Goal: Transaction & Acquisition: Purchase product/service

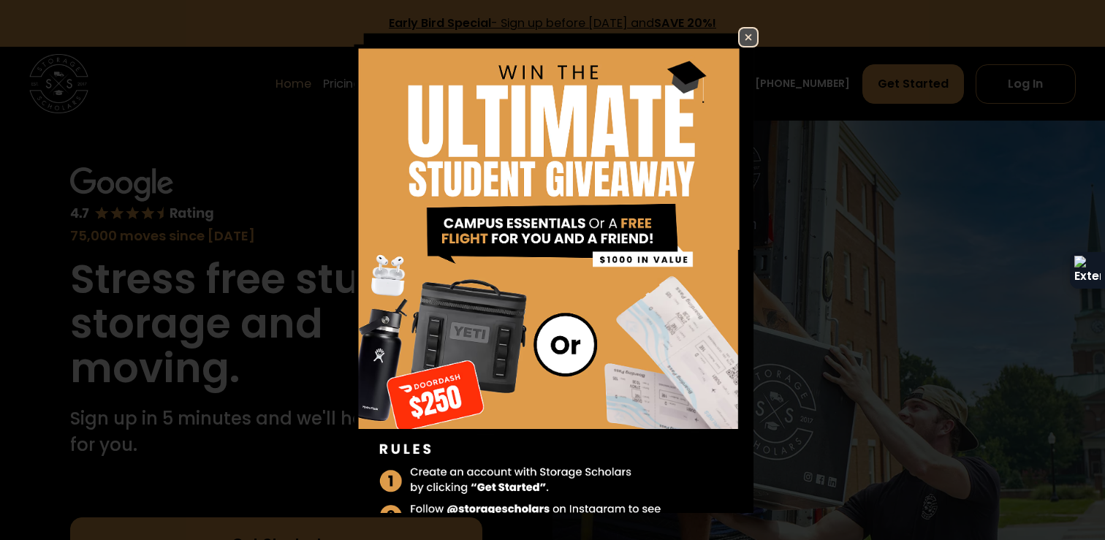
click at [751, 34] on img at bounding box center [748, 37] width 18 height 18
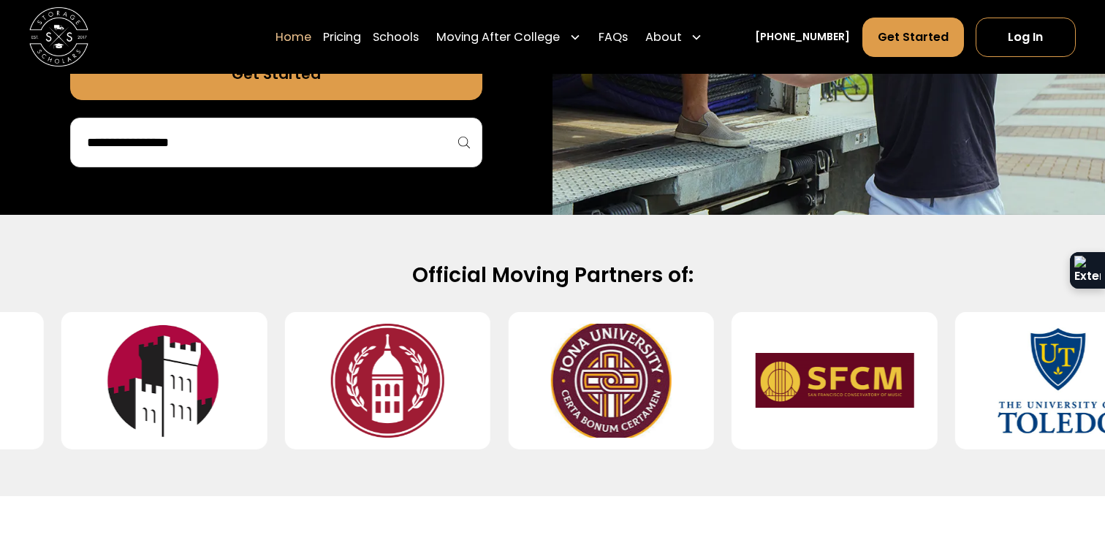
scroll to position [381, 0]
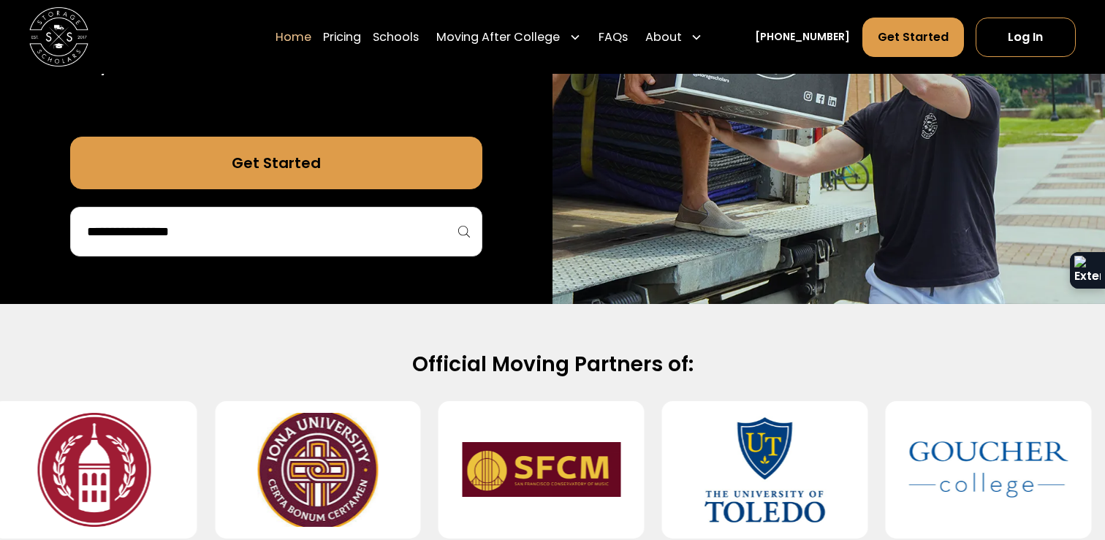
click at [422, 245] on div at bounding box center [276, 232] width 412 height 50
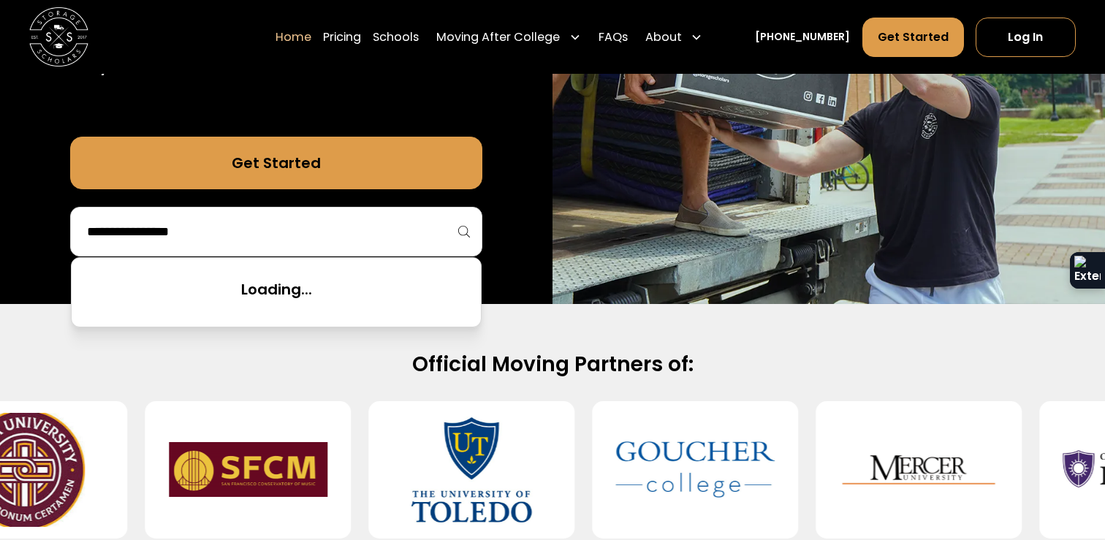
click at [375, 237] on input "search" at bounding box center [275, 231] width 381 height 25
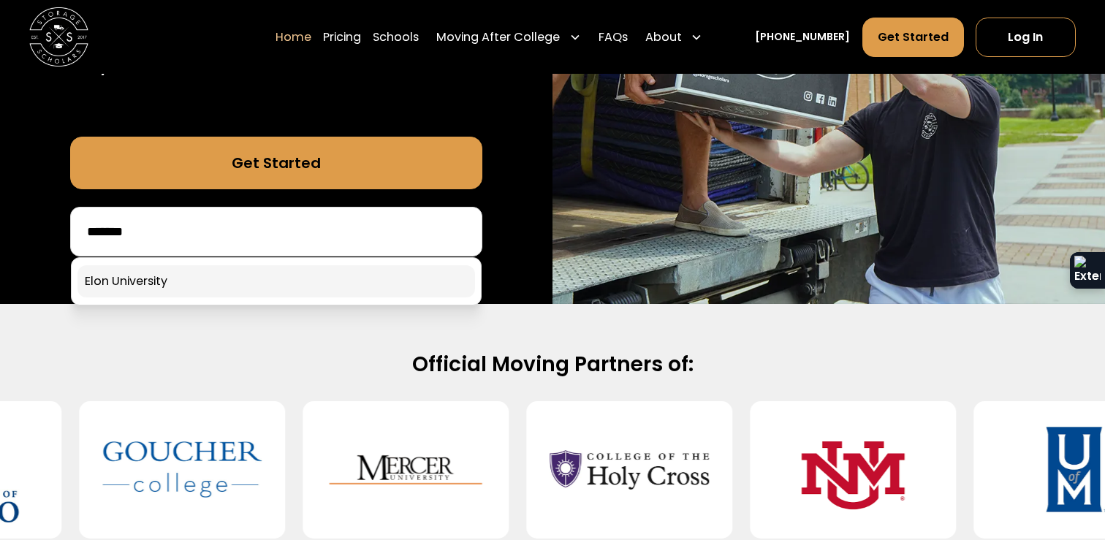
type input "*******"
click at [294, 284] on link at bounding box center [275, 281] width 397 height 32
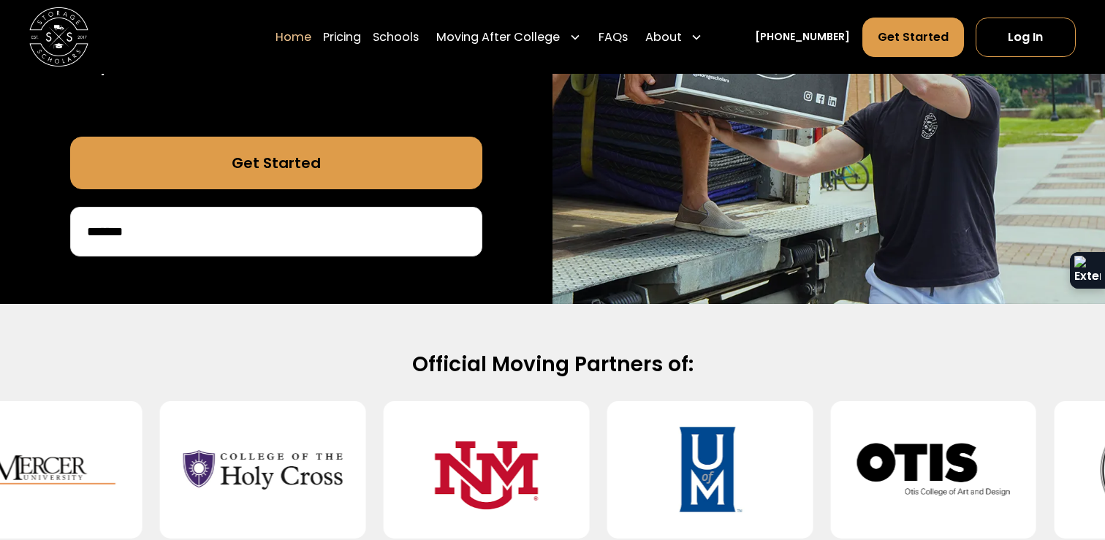
click at [328, 232] on input "*******" at bounding box center [275, 231] width 381 height 25
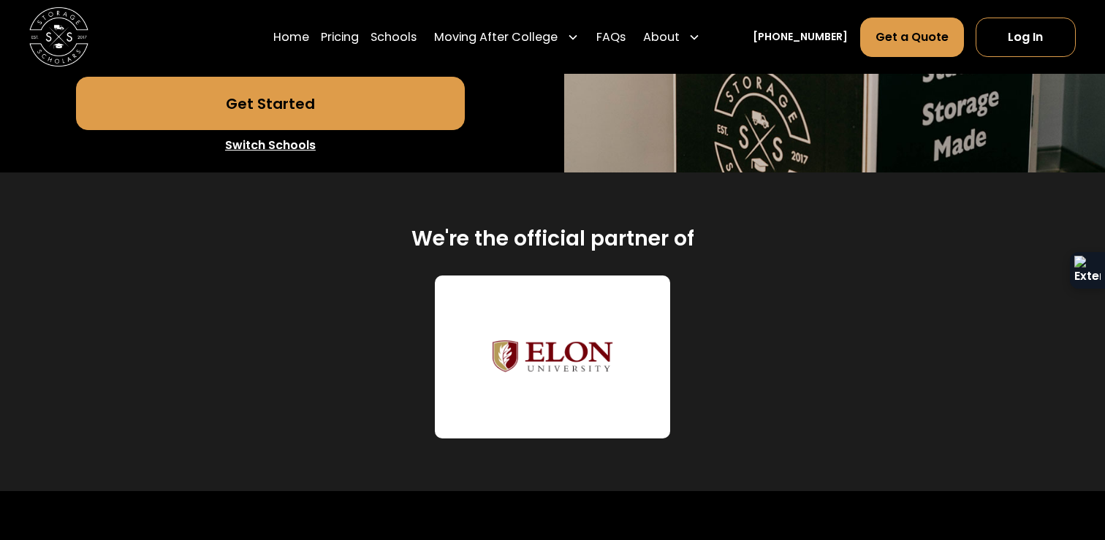
scroll to position [573, 0]
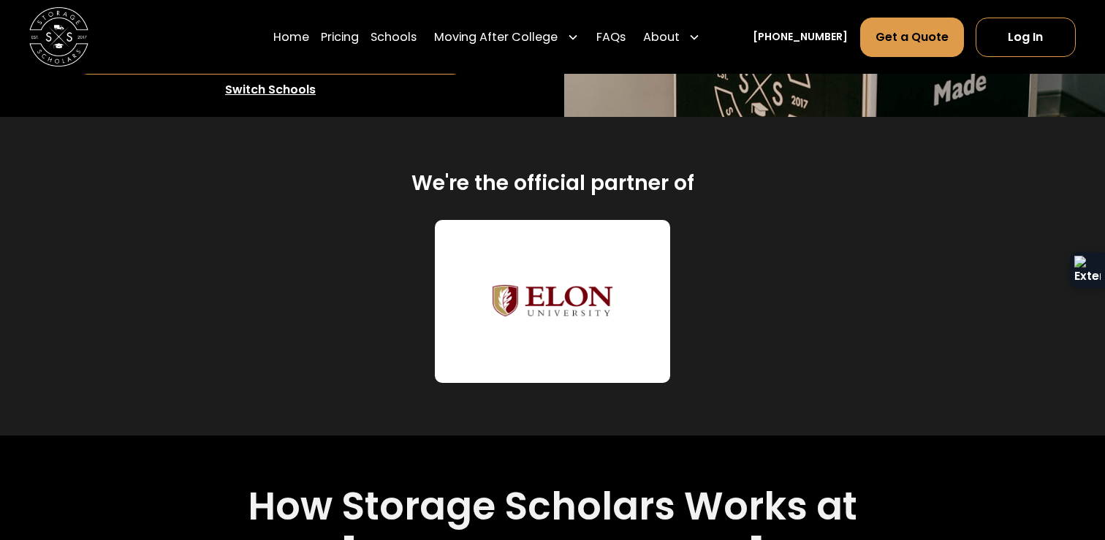
click at [564, 199] on div "We're the official partner of Elon University" at bounding box center [553, 276] width 994 height 319
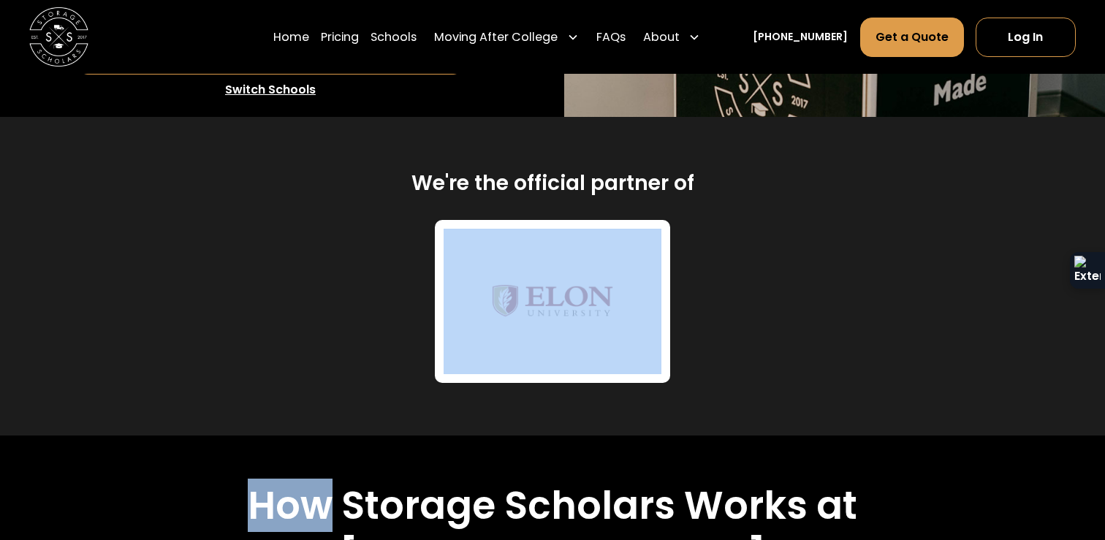
click at [564, 199] on div "We're the official partner of Elon University" at bounding box center [553, 276] width 994 height 319
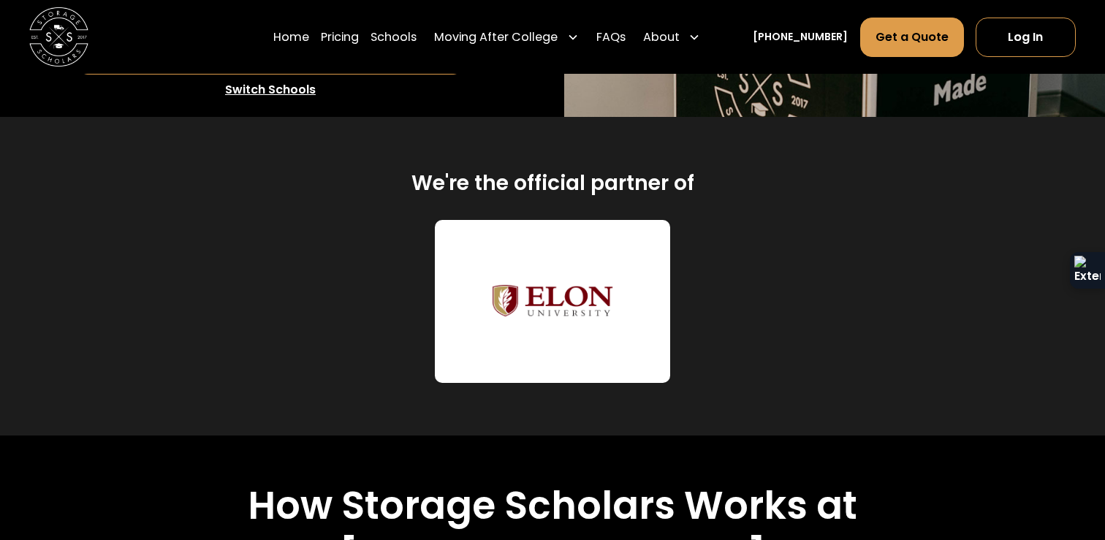
click at [565, 185] on h2 "We're the official partner of" at bounding box center [552, 182] width 283 height 27
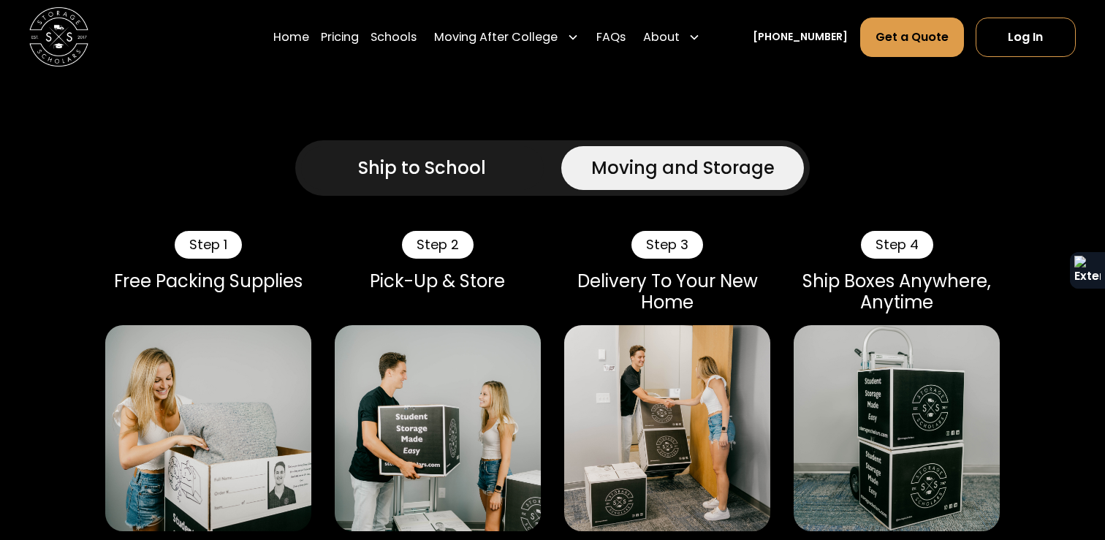
scroll to position [1084, 0]
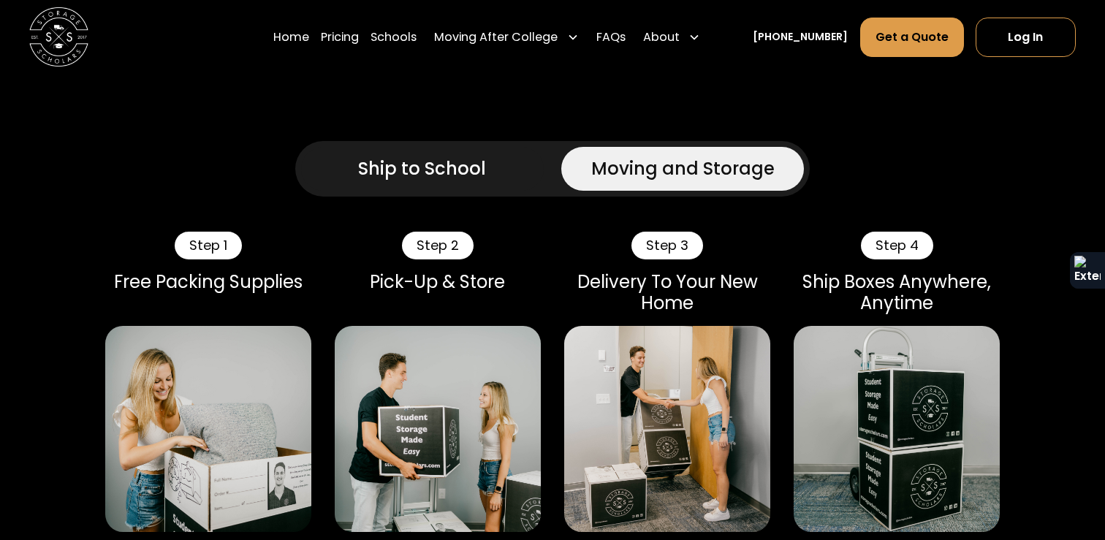
click at [481, 156] on div "Ship to School" at bounding box center [422, 169] width 128 height 26
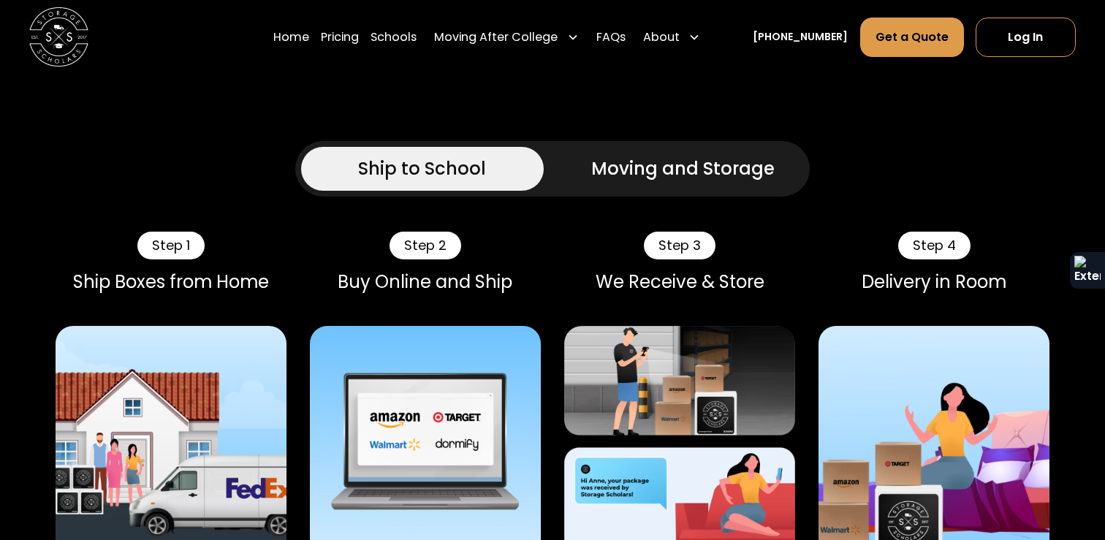
click at [677, 156] on div "Moving and Storage" at bounding box center [682, 169] width 183 height 26
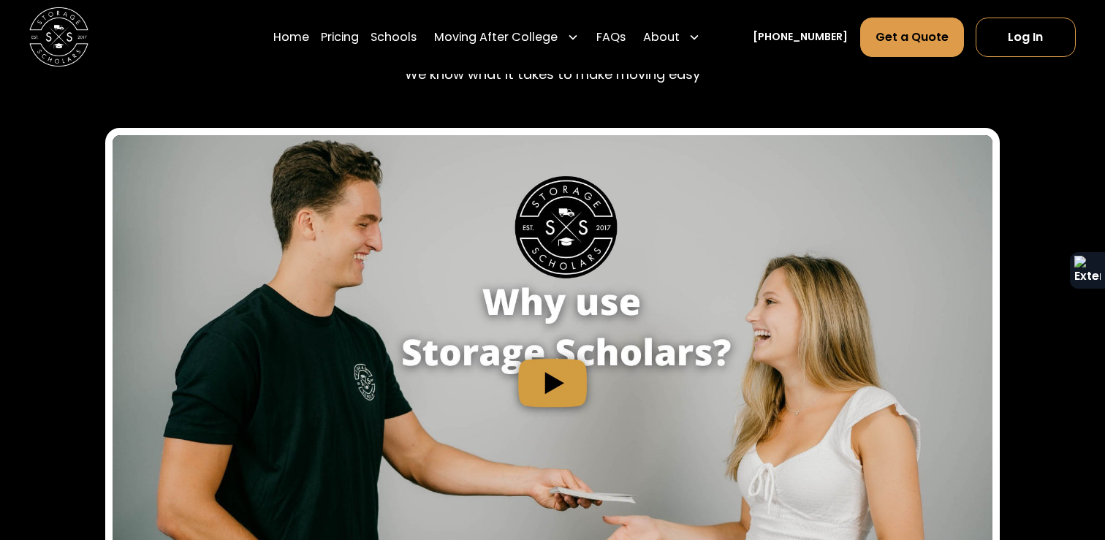
scroll to position [1845, 0]
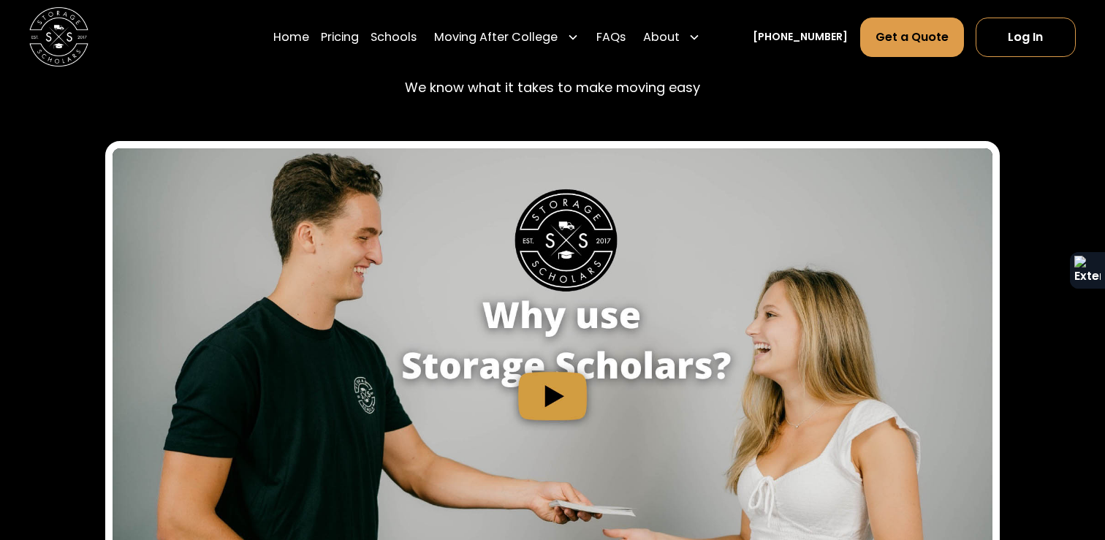
click at [541, 303] on img "open lightbox" at bounding box center [553, 395] width 880 height 495
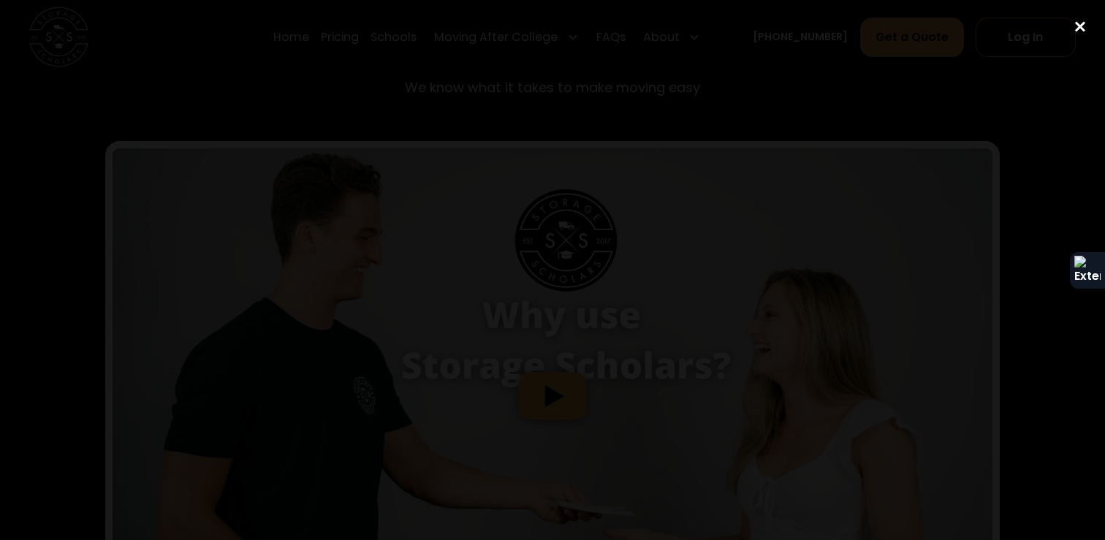
click at [1081, 21] on div "close lightbox" at bounding box center [1080, 27] width 50 height 32
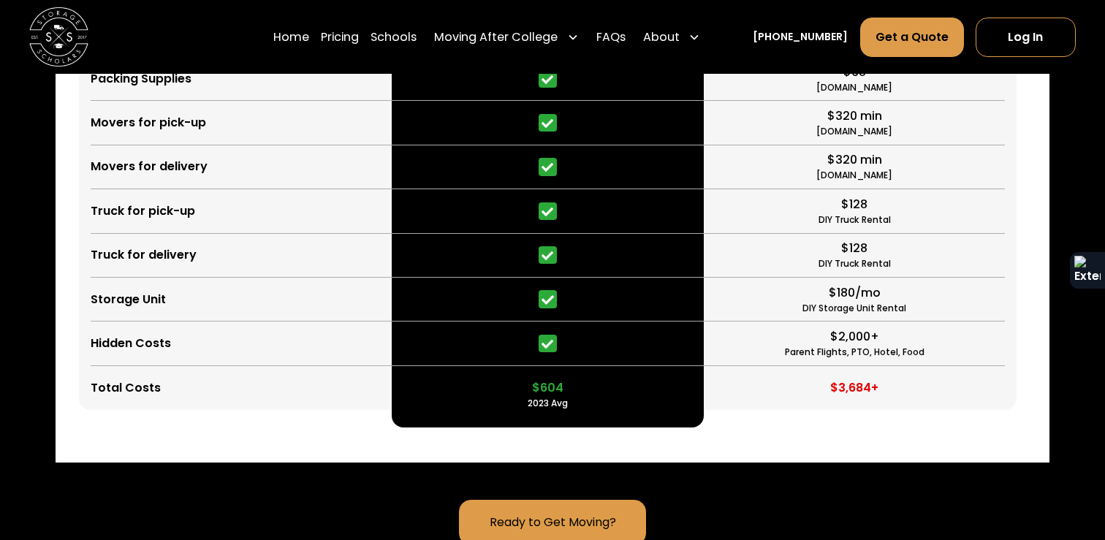
scroll to position [3956, 0]
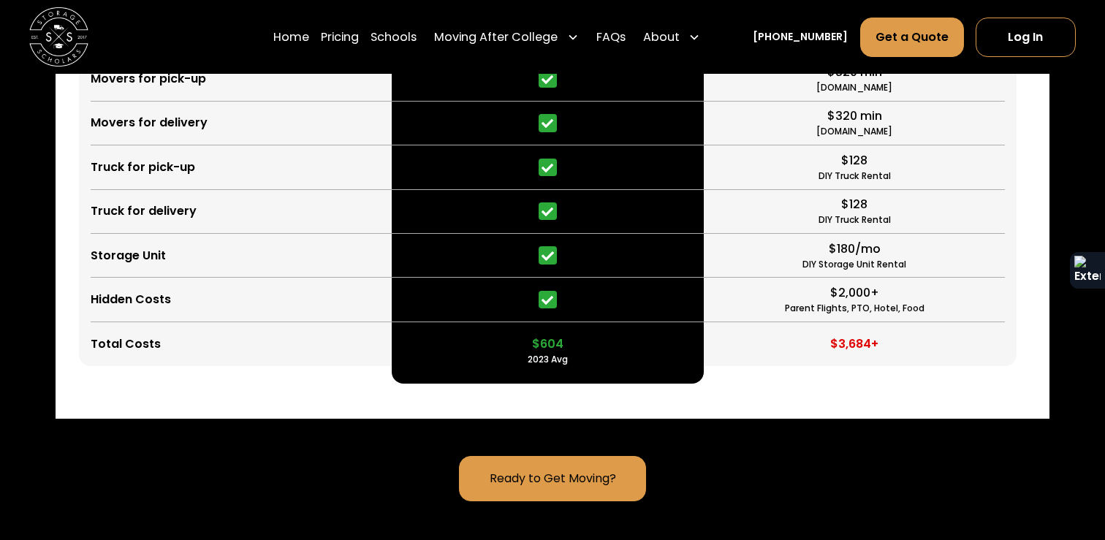
click at [545, 335] on div "$604" at bounding box center [547, 344] width 31 height 18
click at [546, 350] on div "Storage Scholars vs DIY Save time & Save Money Packing Supplies Movers for pick…" at bounding box center [553, 82] width 994 height 673
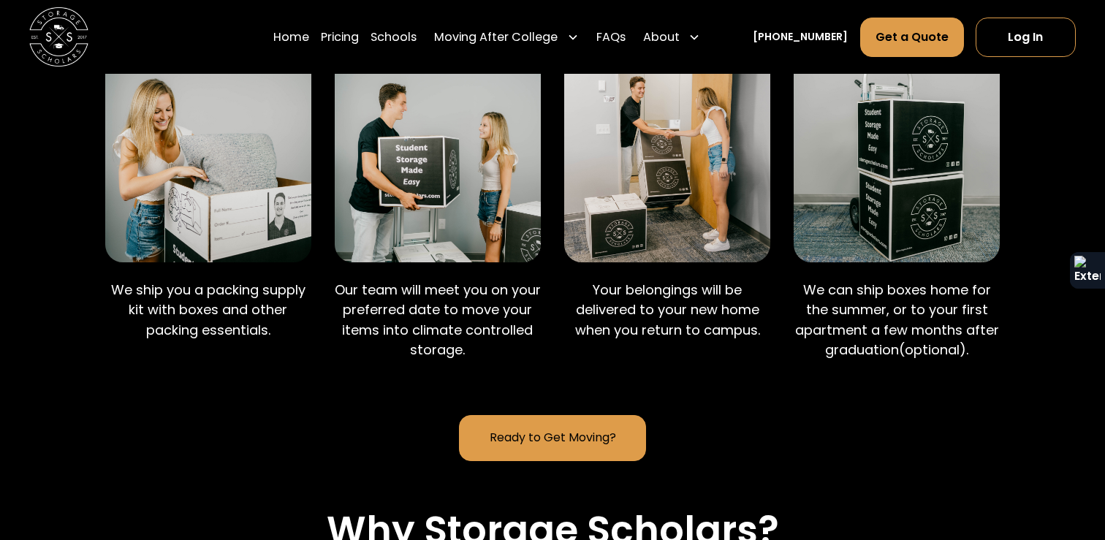
scroll to position [0, 0]
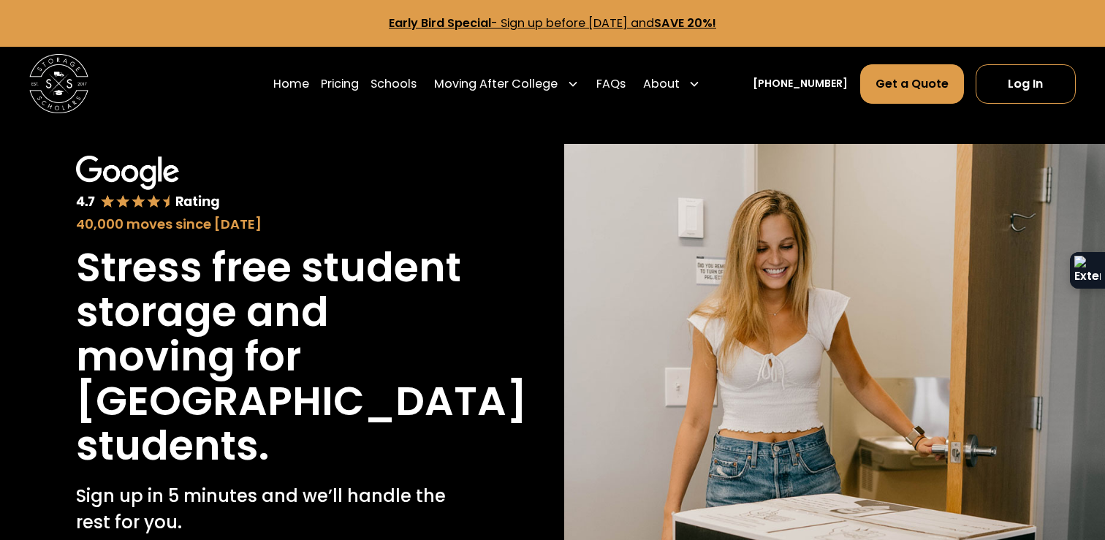
click at [527, 24] on link "Early Bird Special - Sign up before November 15th, 2025 and SAVE 20%!" at bounding box center [552, 23] width 327 height 17
